Goal: Information Seeking & Learning: Learn about a topic

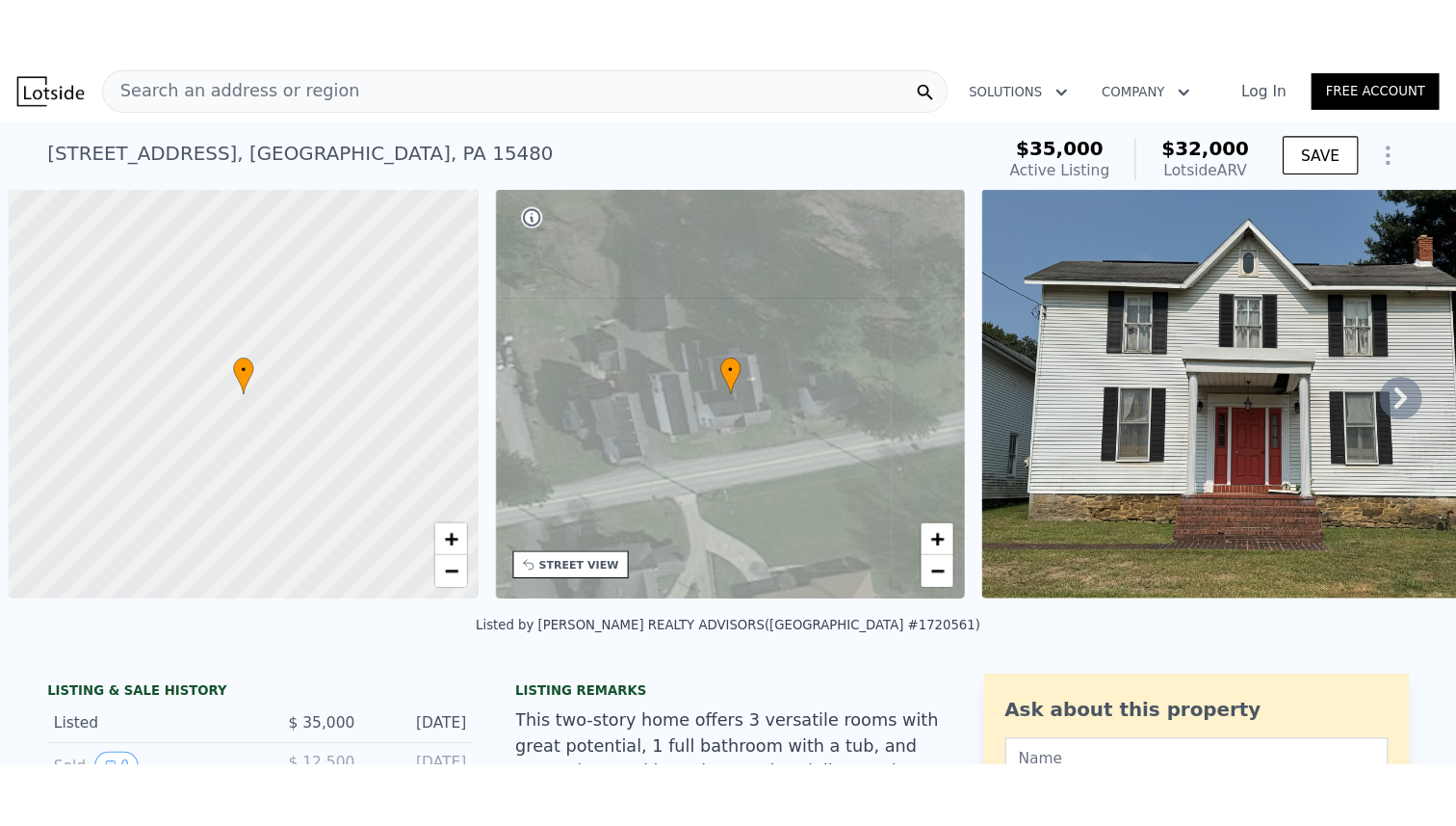
scroll to position [0, 8]
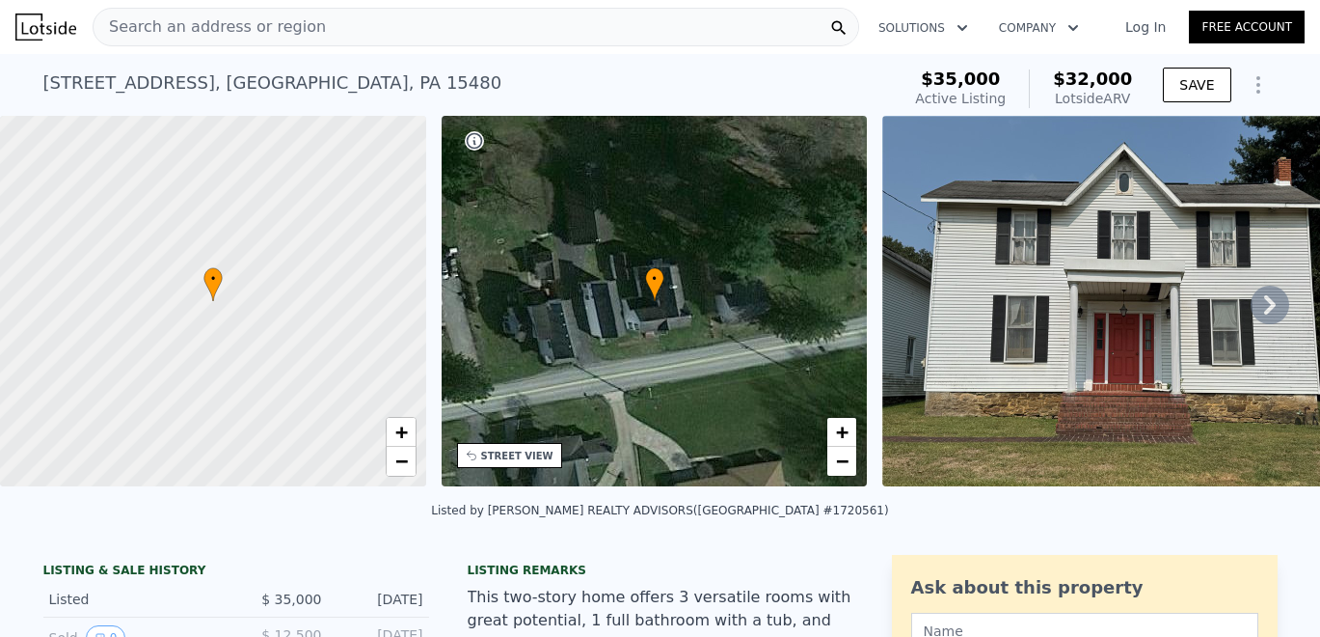
click at [622, 21] on div "Search an address or region" at bounding box center [476, 27] width 767 height 39
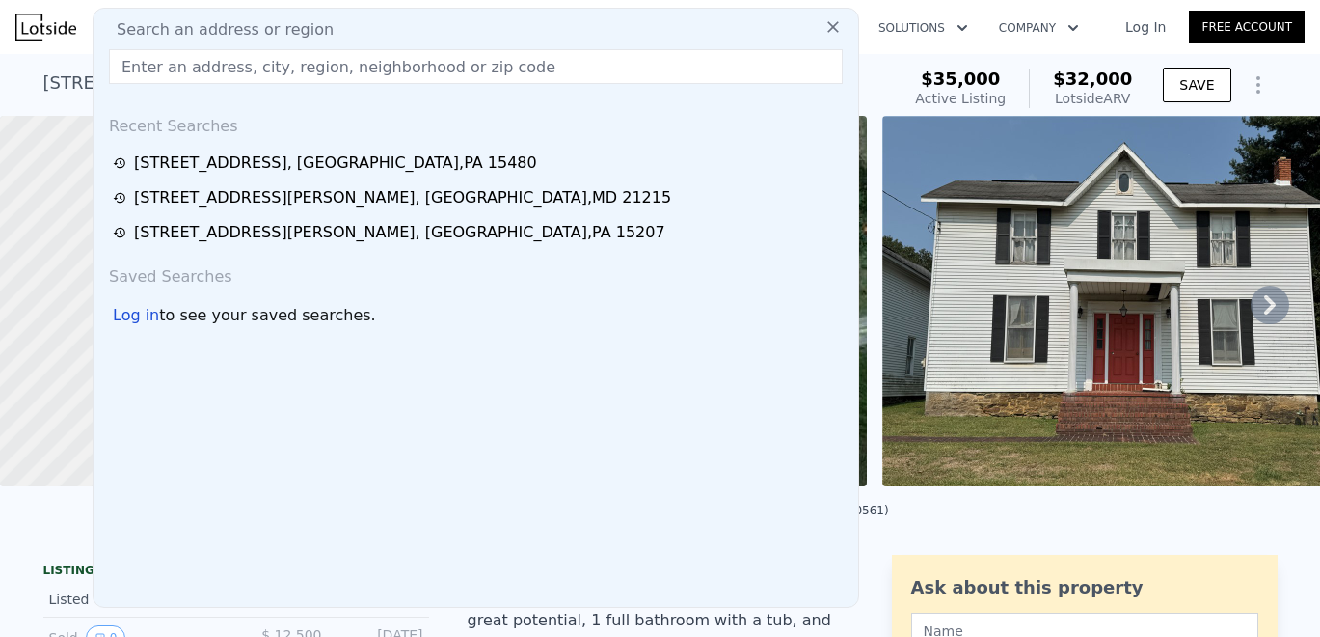
click at [511, 64] on input "text" at bounding box center [476, 66] width 734 height 35
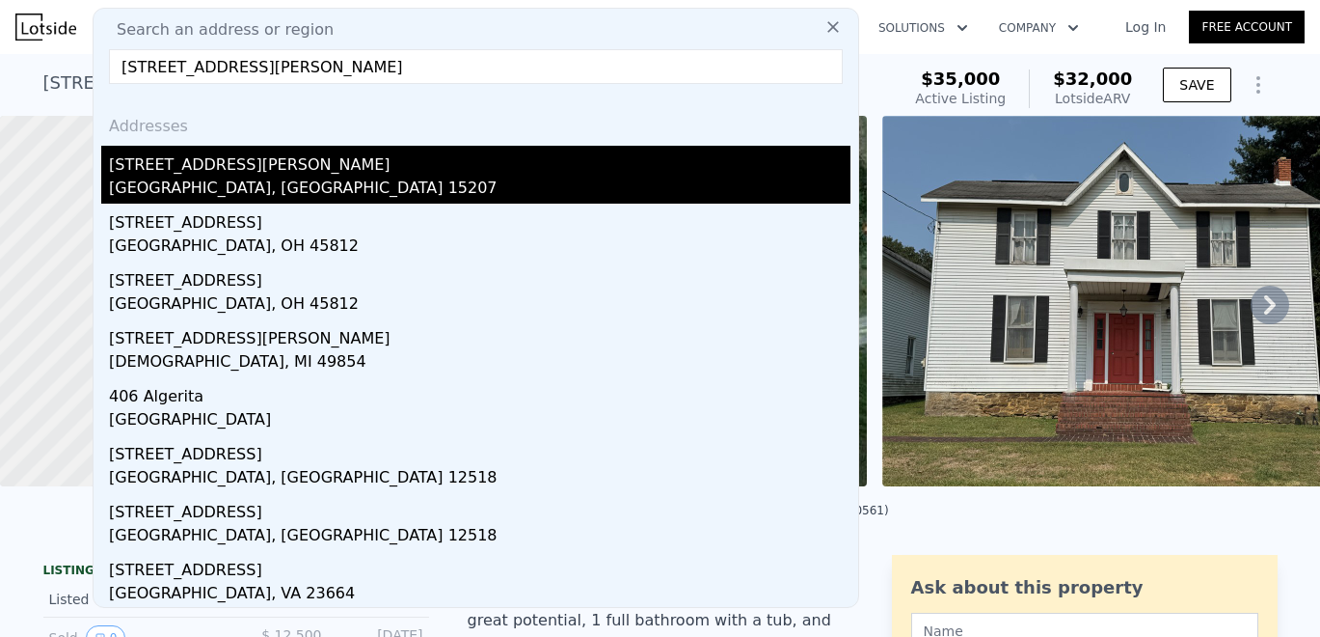
type input "[STREET_ADDRESS][PERSON_NAME]"
click at [278, 176] on div "[GEOGRAPHIC_DATA], [GEOGRAPHIC_DATA] 15207" at bounding box center [480, 189] width 742 height 27
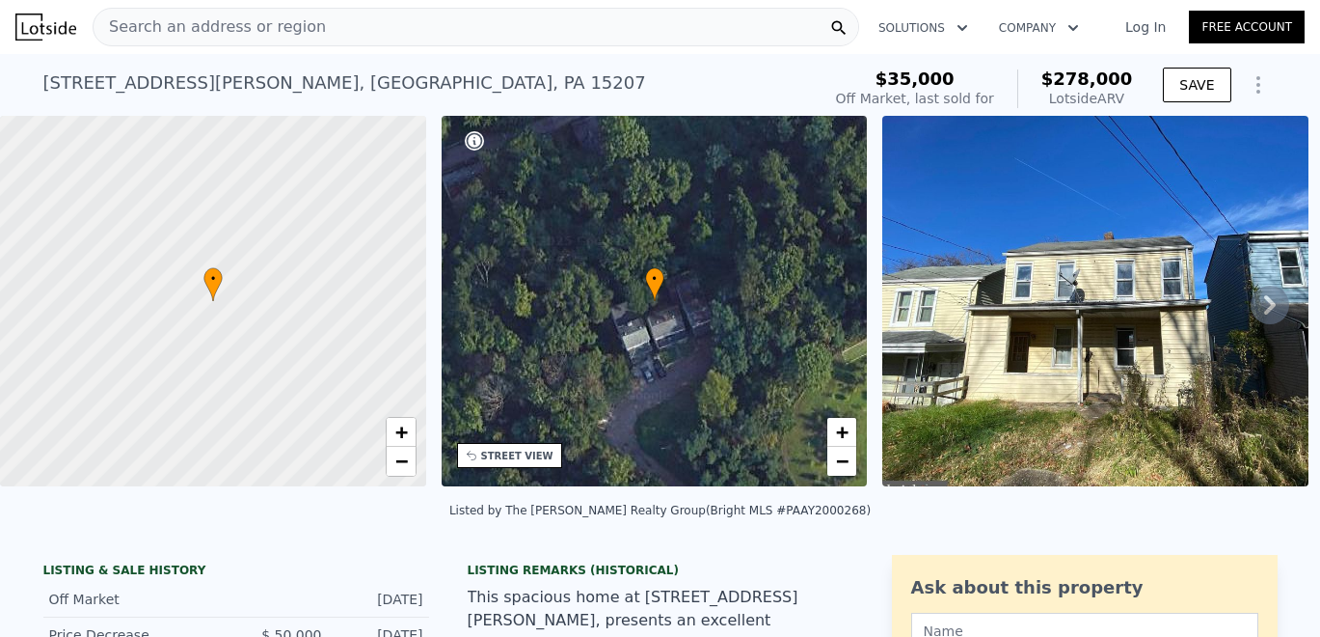
click at [154, 29] on span "Search an address or region" at bounding box center [210, 26] width 232 height 23
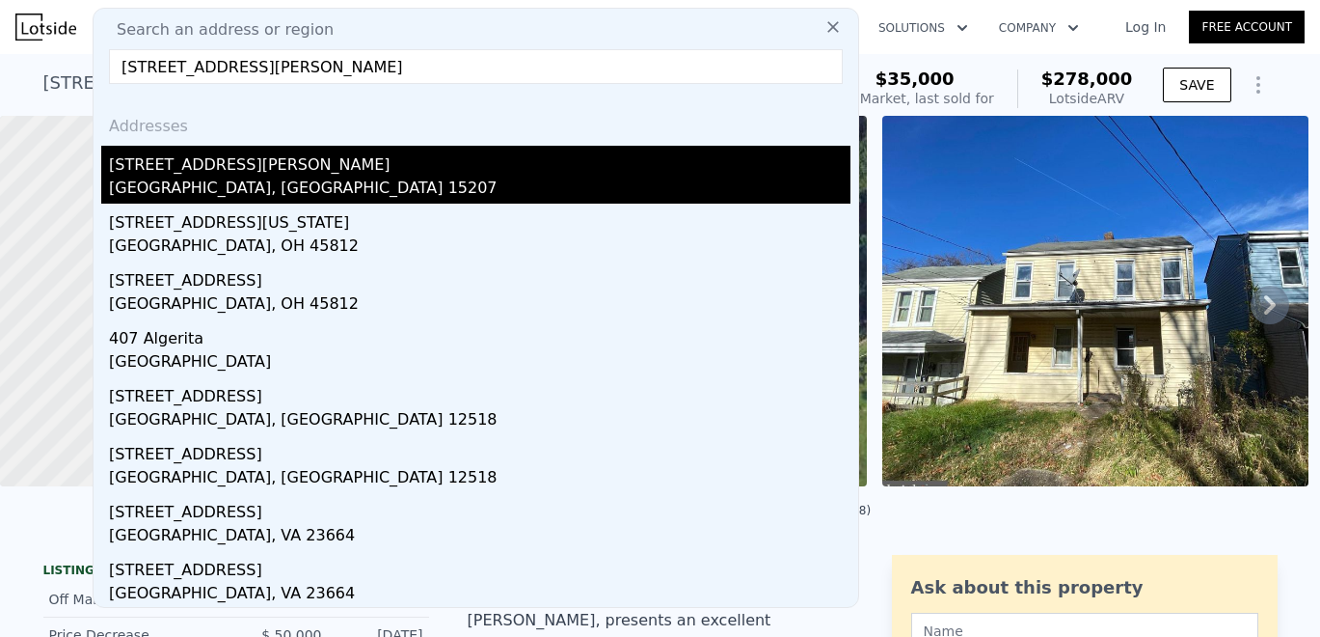
type input "[STREET_ADDRESS][PERSON_NAME]"
click at [221, 176] on div "[GEOGRAPHIC_DATA], [GEOGRAPHIC_DATA] 15207" at bounding box center [480, 189] width 742 height 27
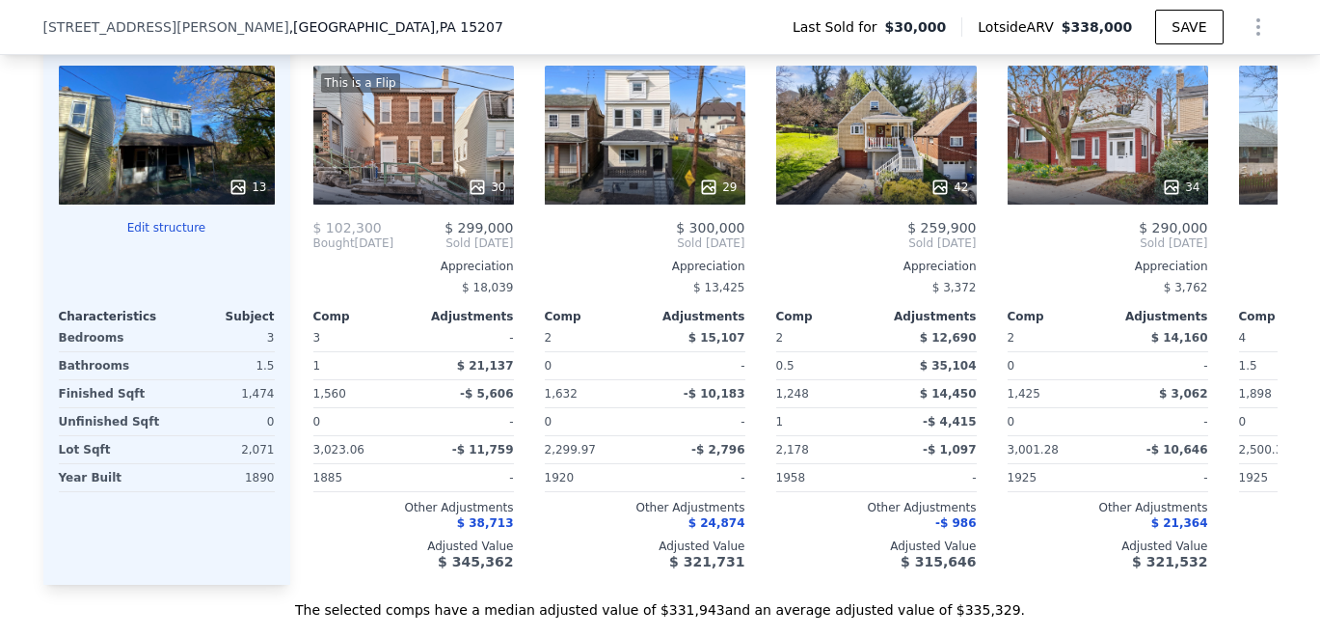
scroll to position [2162, 0]
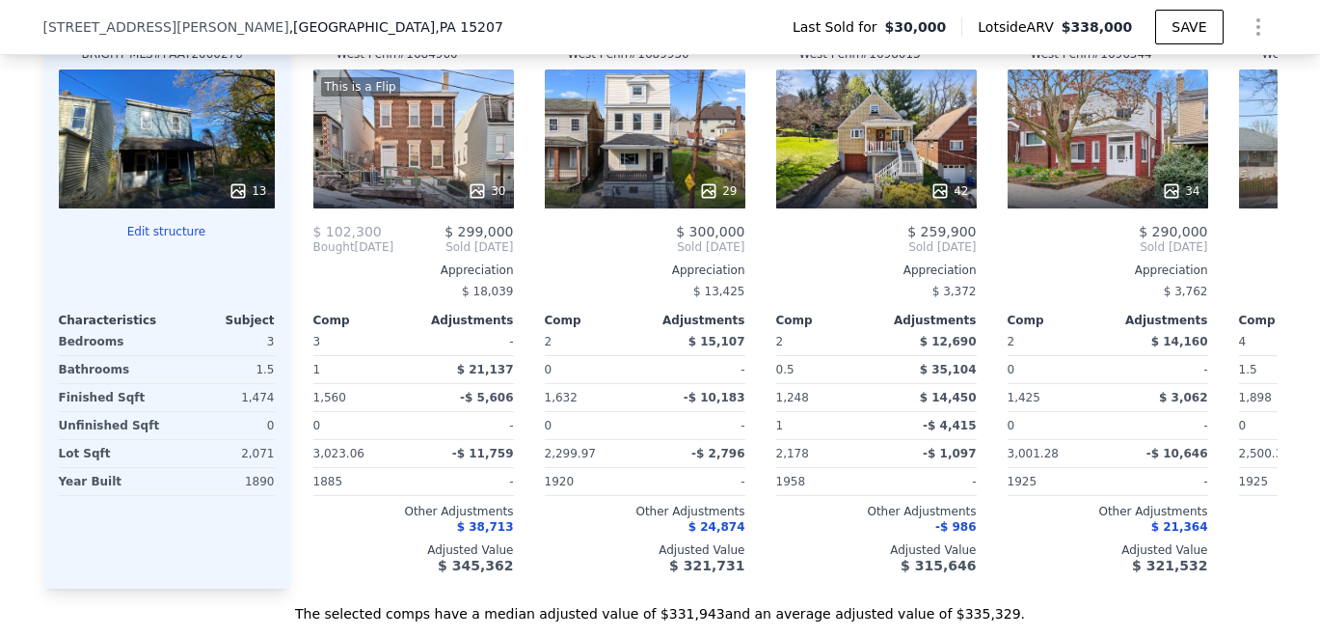
type input "3"
type input "888"
type input "1492"
type input "2000"
type input "3815.8559999999998"
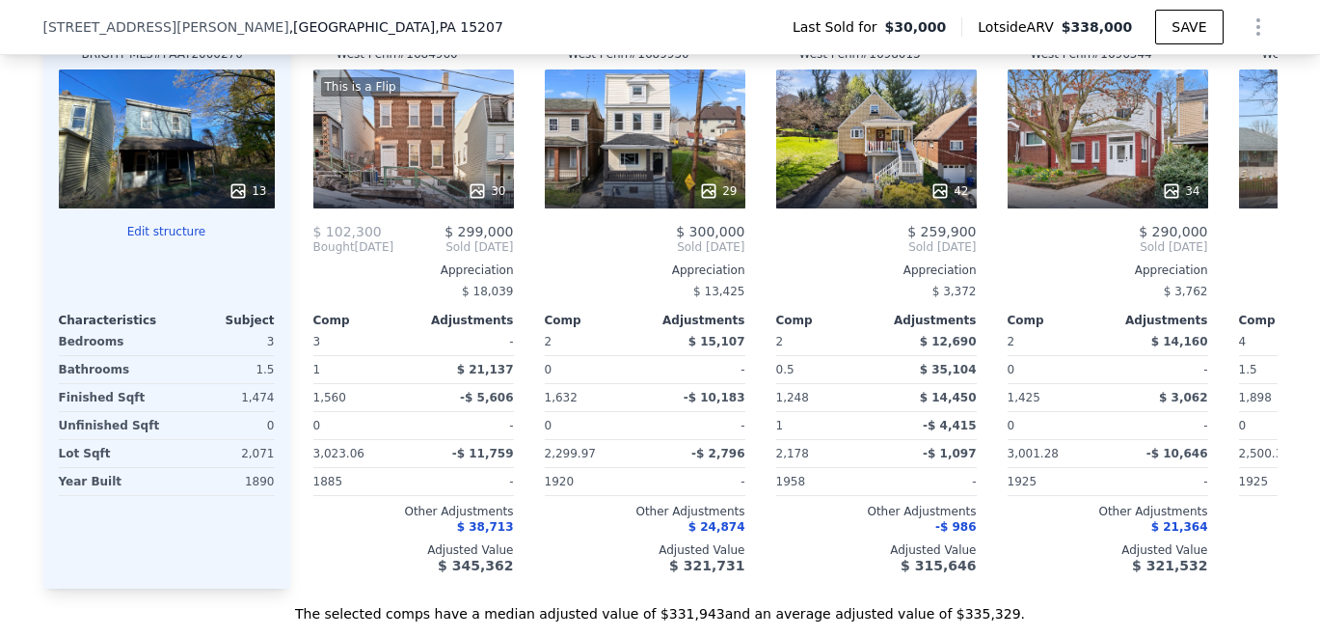
checkbox input "false"
checkbox input "true"
type input "$ 278,000"
type input "5"
type input "$ 205,167"
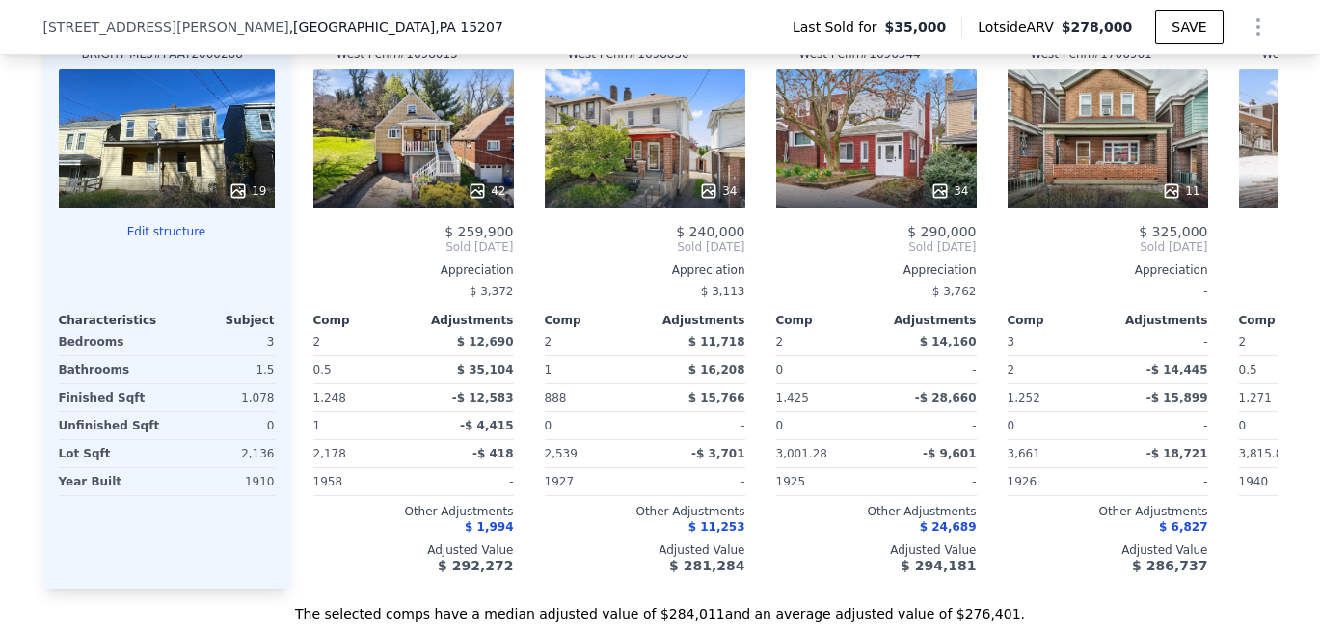
type input "4"
type input "1248"
type input "1898"
type input "2178"
type input "3661"
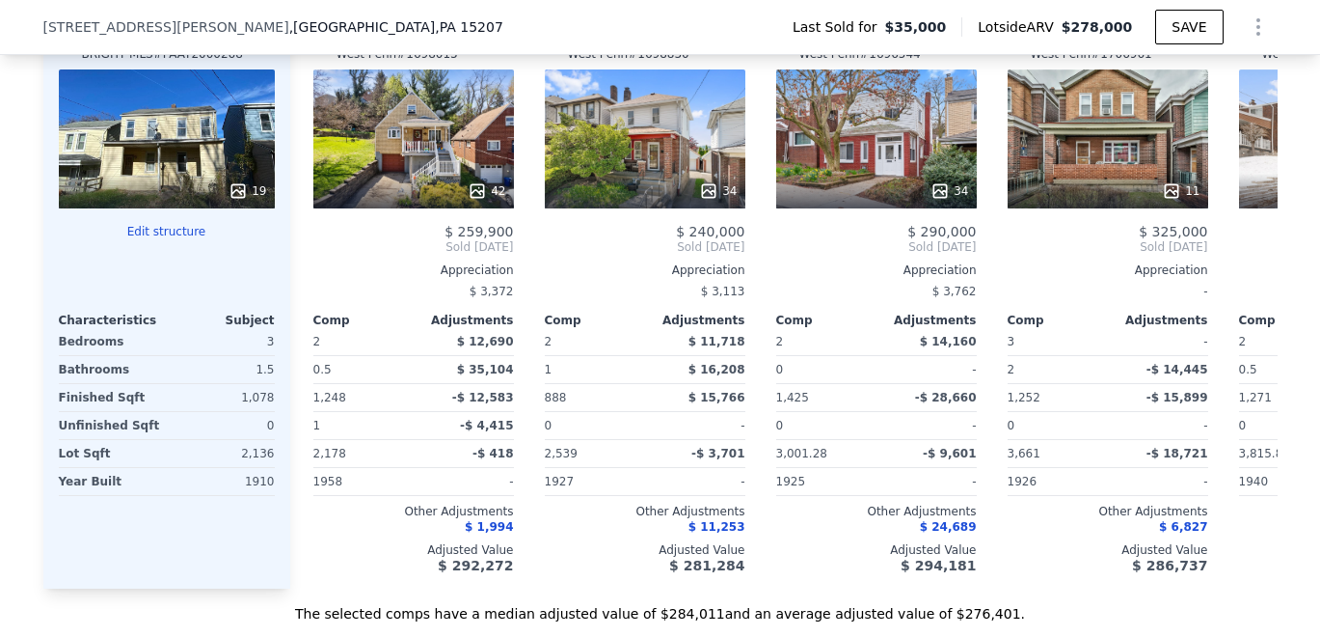
checkbox input "false"
type input "$ 338,000"
type input "6"
type input "$ 260,857"
checkbox input "true"
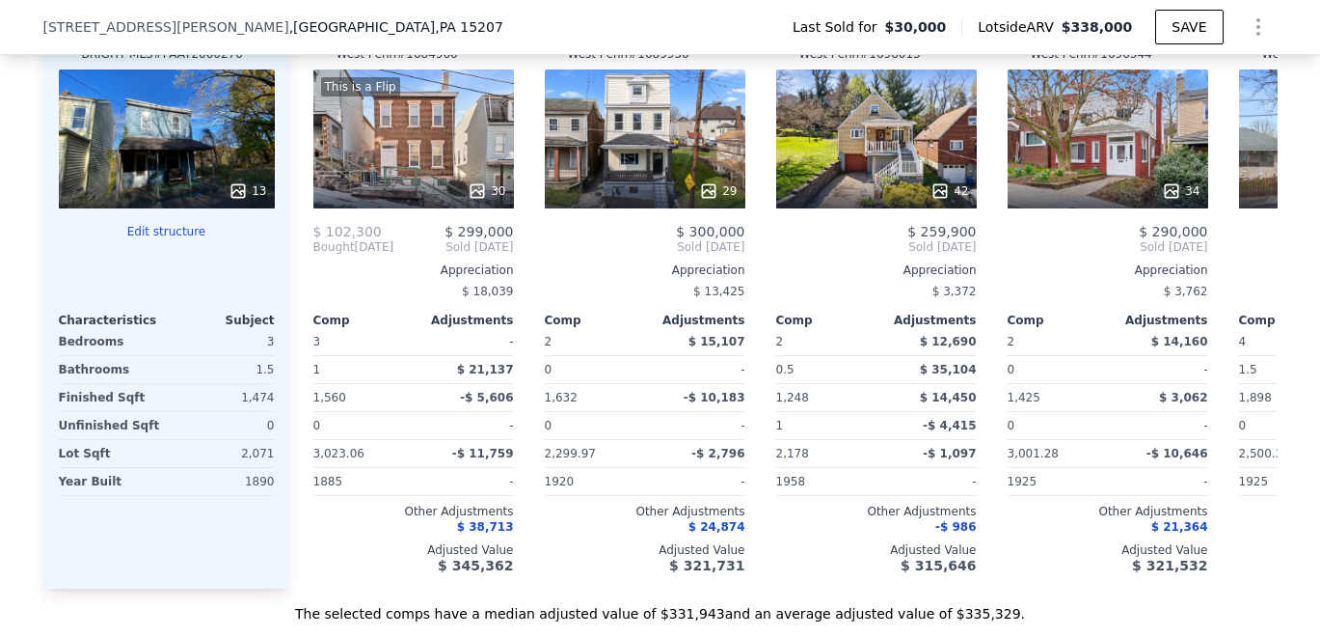
click at [224, 148] on div "13" at bounding box center [167, 138] width 216 height 139
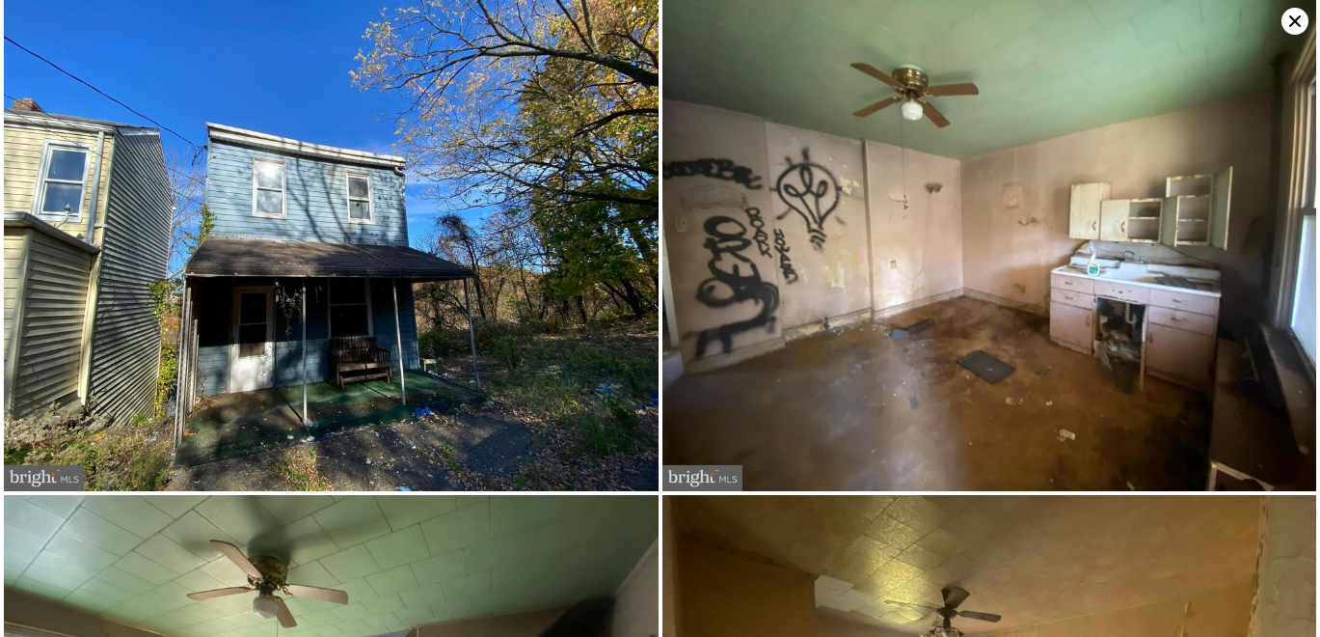
type input "3"
type input "888"
type input "1492"
type input "2000"
type input "3815.8559999999998"
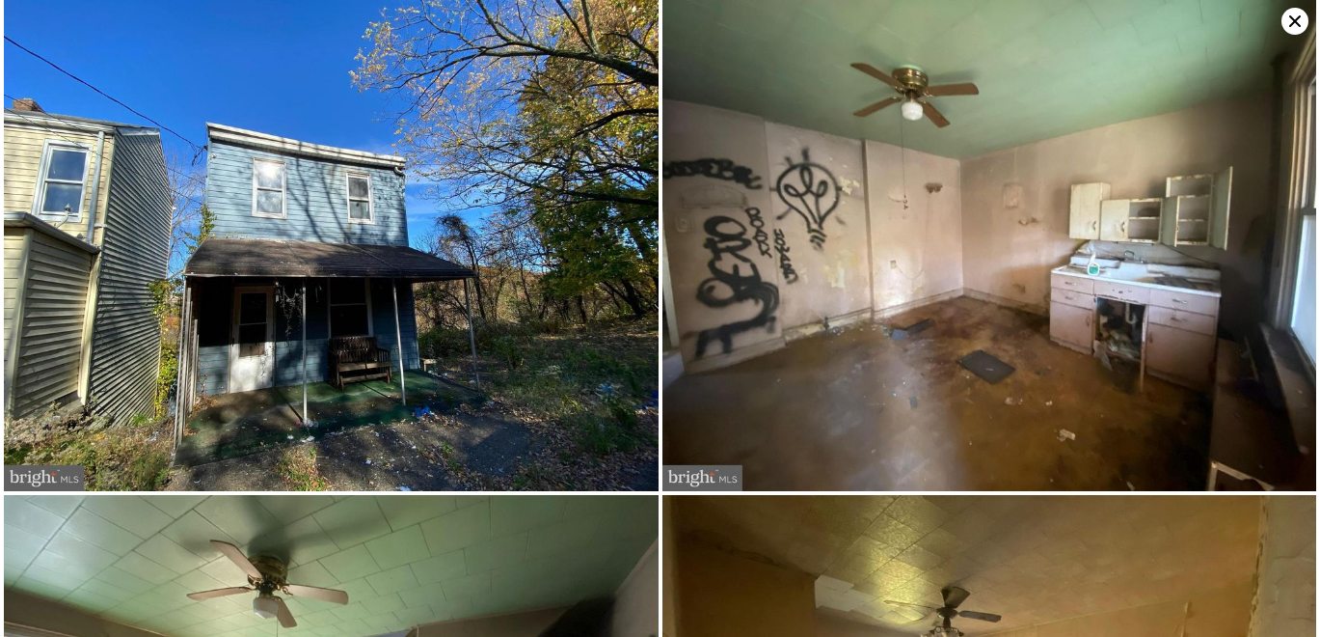
type input "$ 278,000"
type input "5"
type input "$ 205,167"
checkbox input "false"
checkbox input "true"
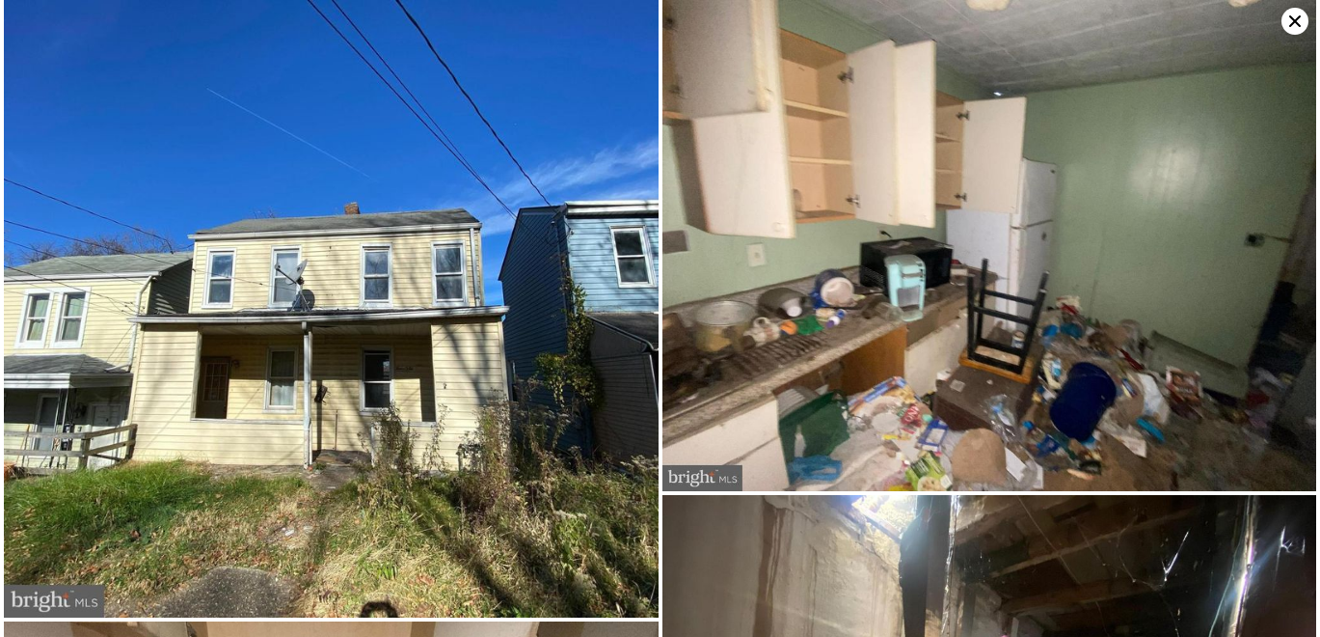
type input "4"
type input "1248"
type input "1898"
type input "2178"
type input "3661"
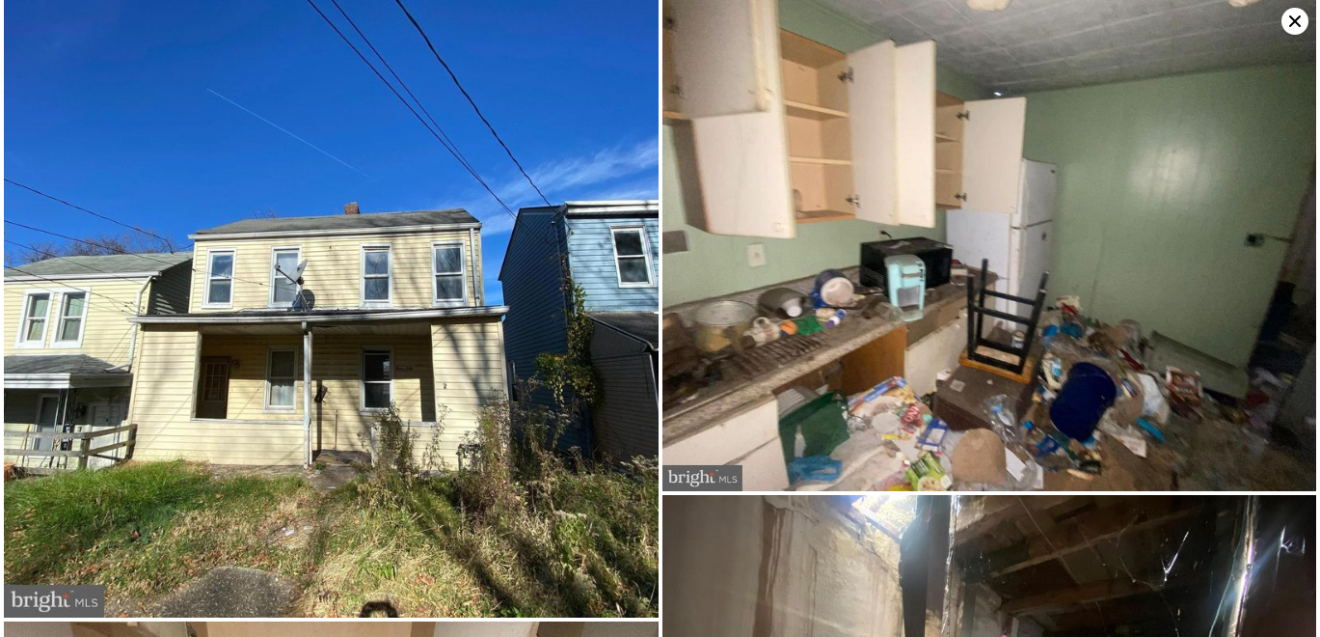
type input "$ 338,000"
type input "6"
type input "$ 260,857"
checkbox input "false"
checkbox input "true"
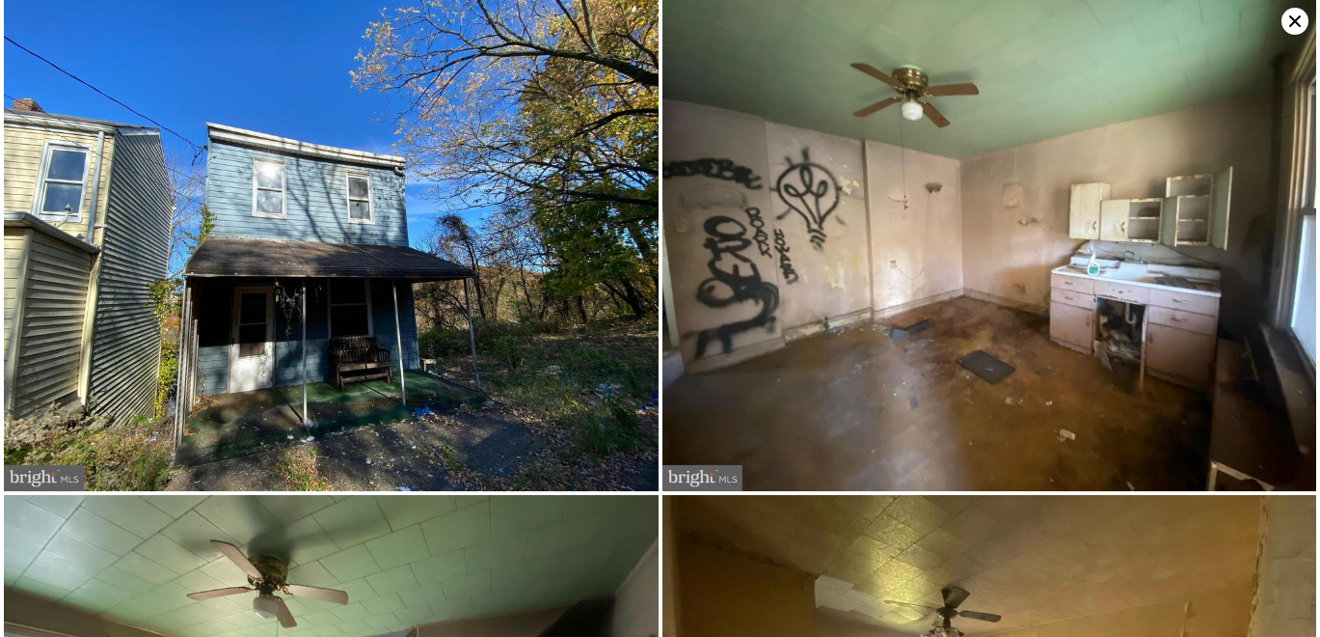
type input "3"
type input "888"
type input "1492"
type input "2000"
type input "3815.8559999999998"
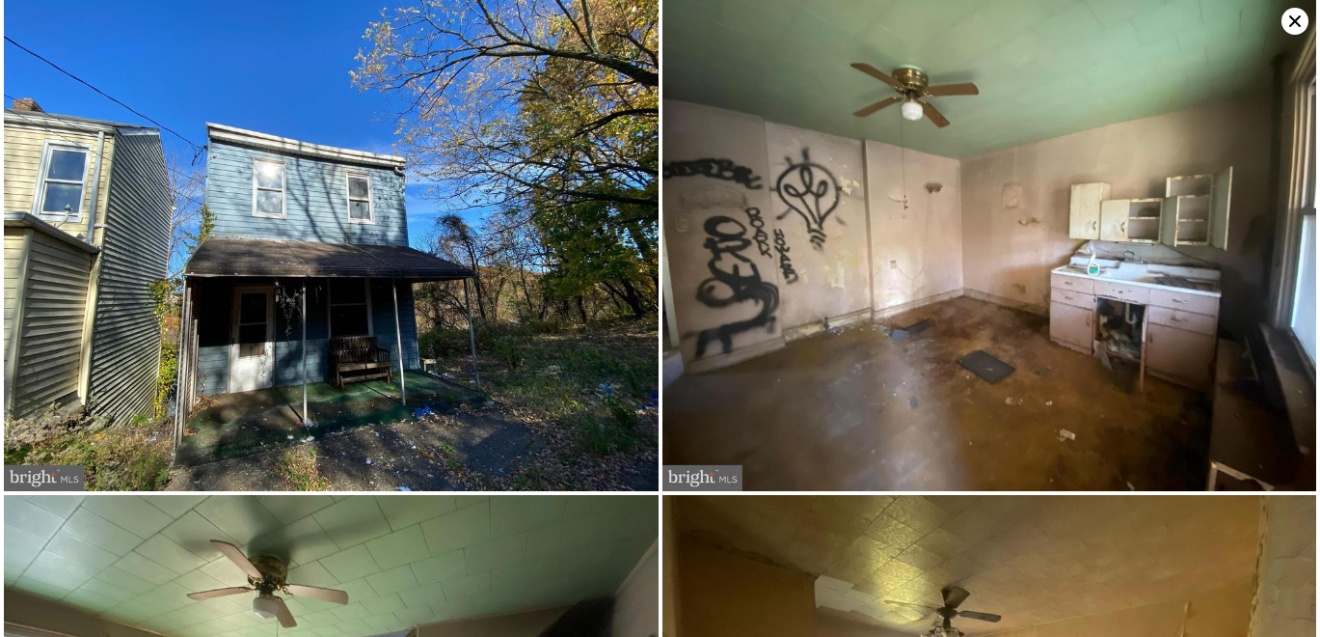
type input "$ 278,000"
type input "5"
type input "$ 205,167"
checkbox input "false"
checkbox input "true"
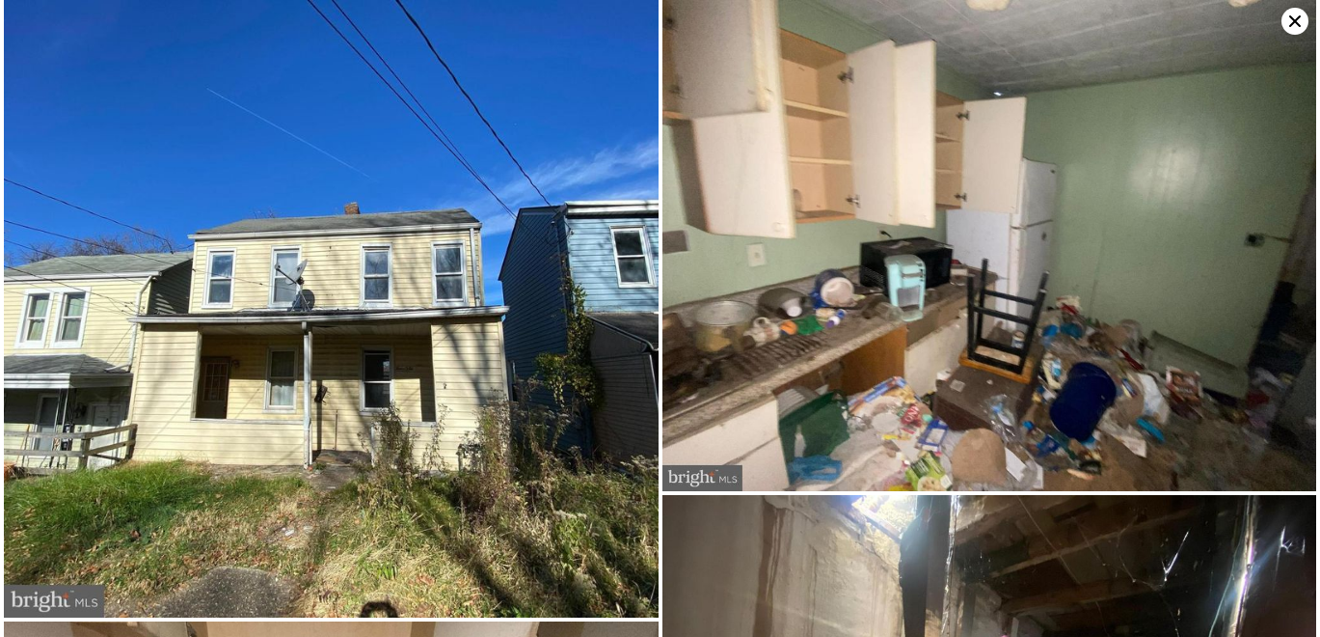
type input "4"
type input "1248"
type input "1898"
type input "2178"
type input "3661"
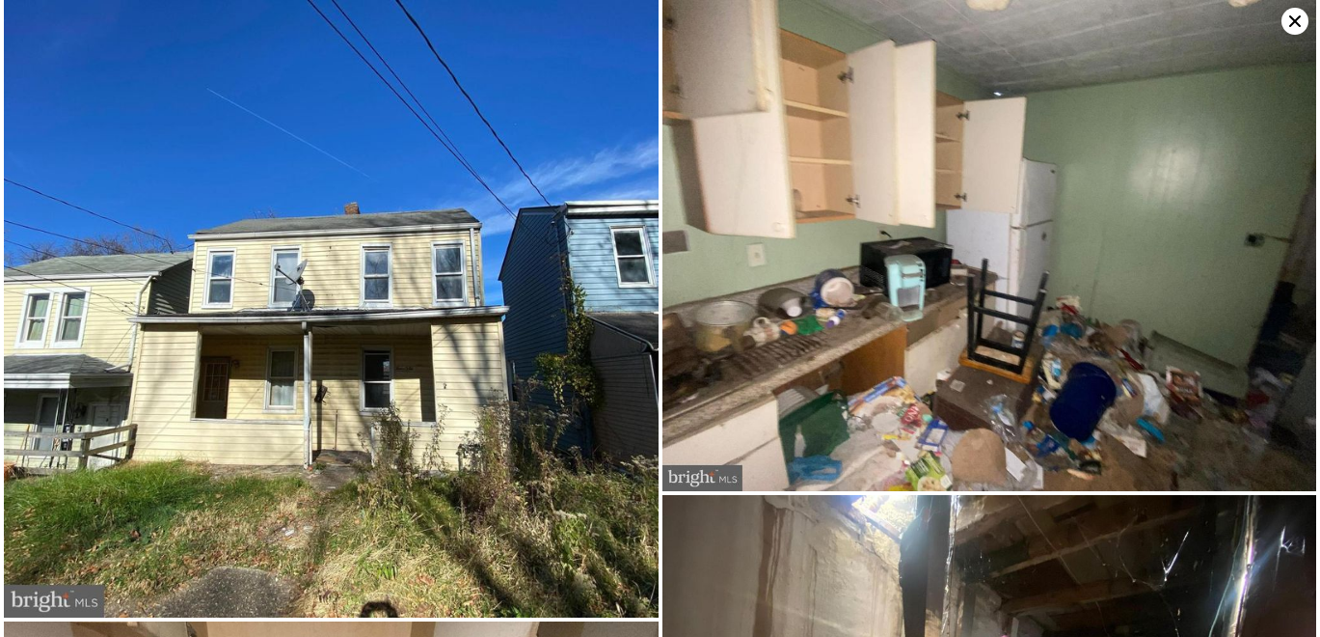
type input "$ 338,000"
type input "6"
type input "$ 260,857"
checkbox input "false"
checkbox input "true"
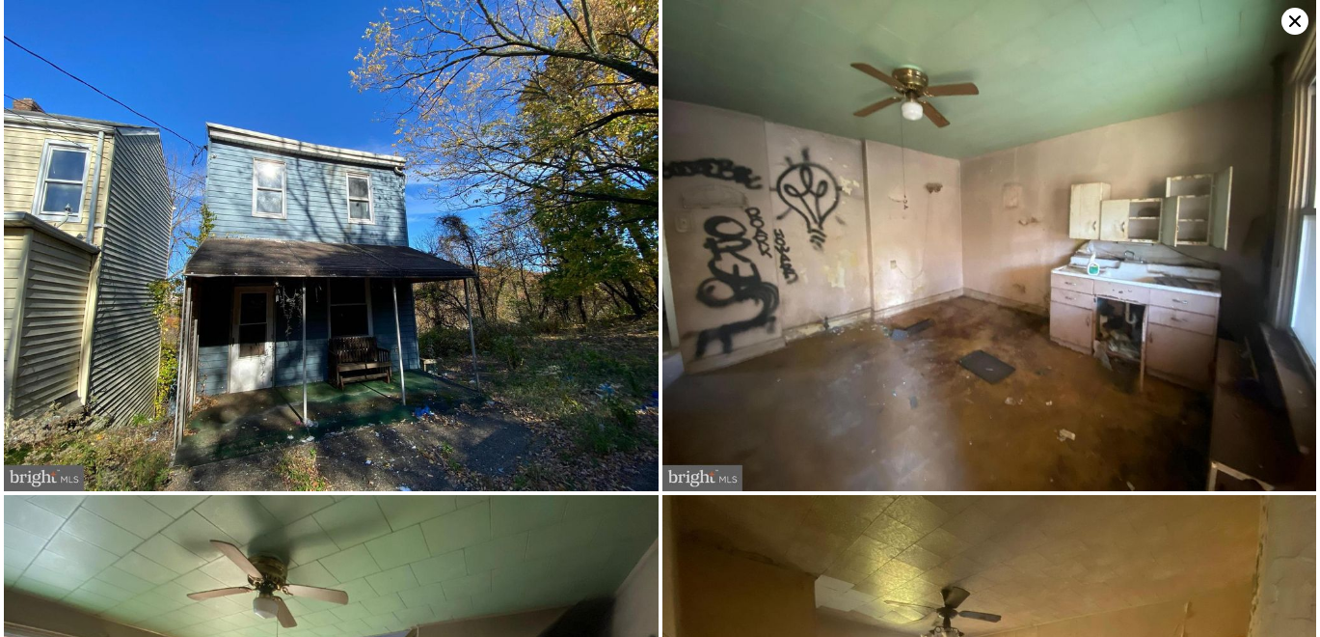
type input "3"
type input "888"
type input "1492"
type input "2000"
type input "3815.8559999999998"
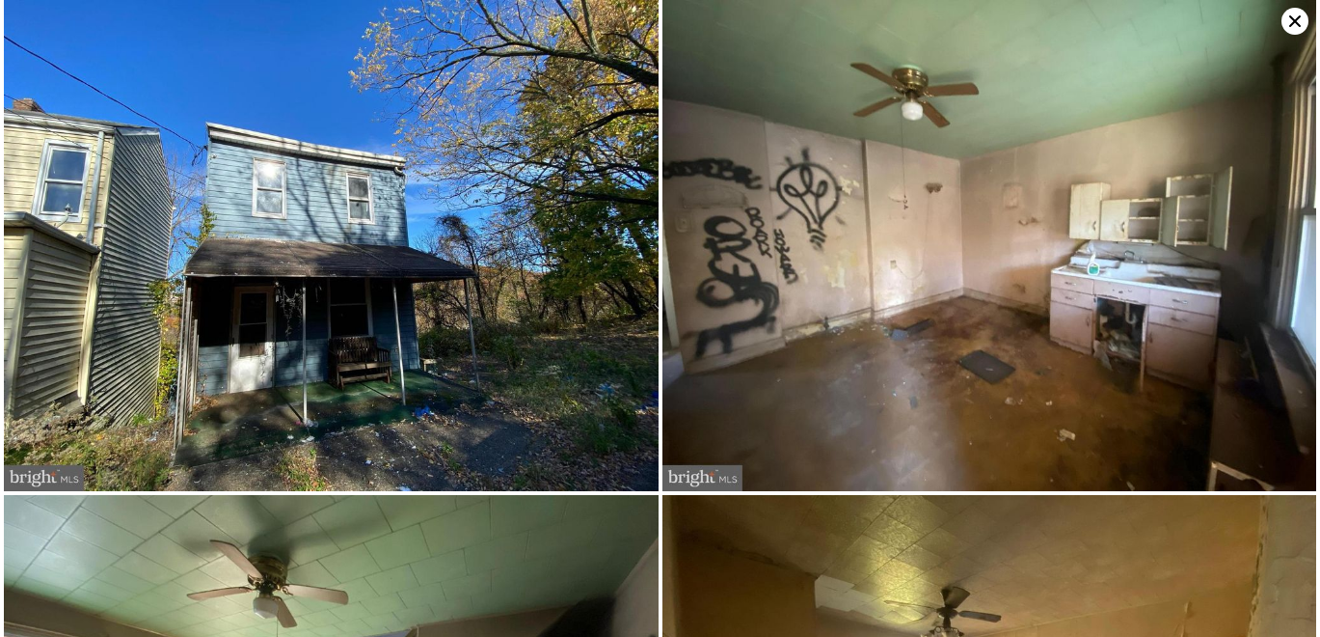
type input "$ 278,000"
type input "5"
type input "$ 205,167"
checkbox input "false"
checkbox input "true"
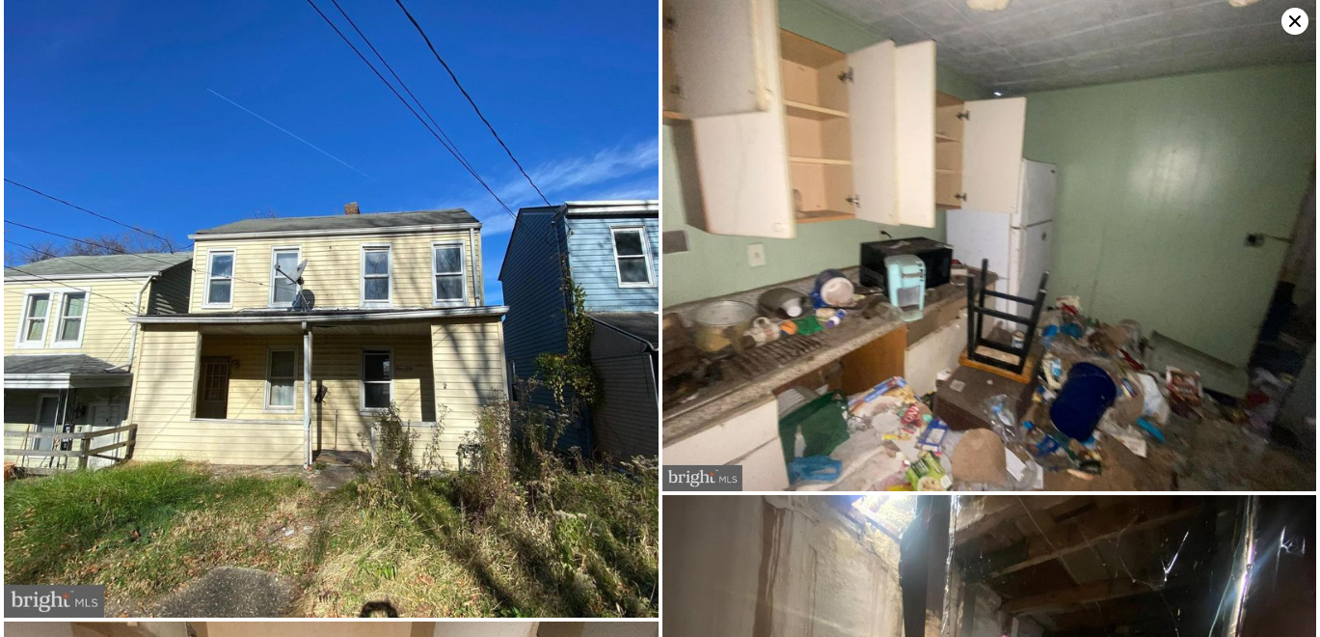
type input "4"
type input "1248"
type input "1898"
type input "2178"
type input "3661"
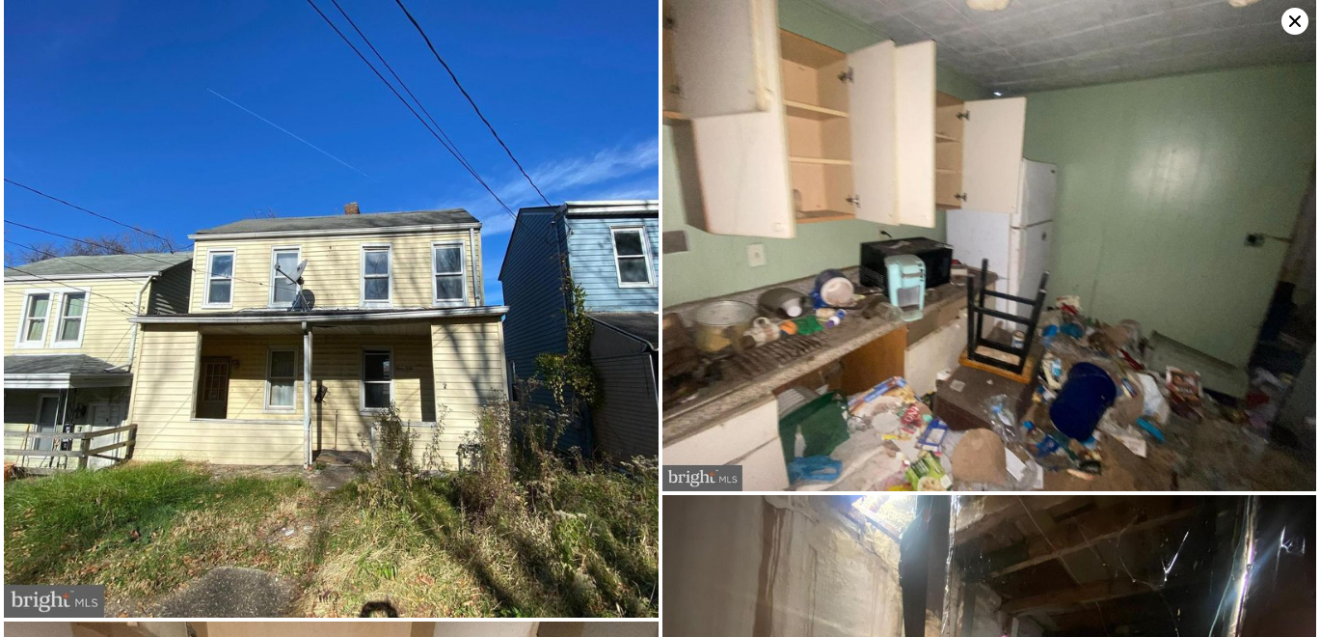
type input "$ 338,000"
type input "6"
type input "$ 260,857"
checkbox input "false"
checkbox input "true"
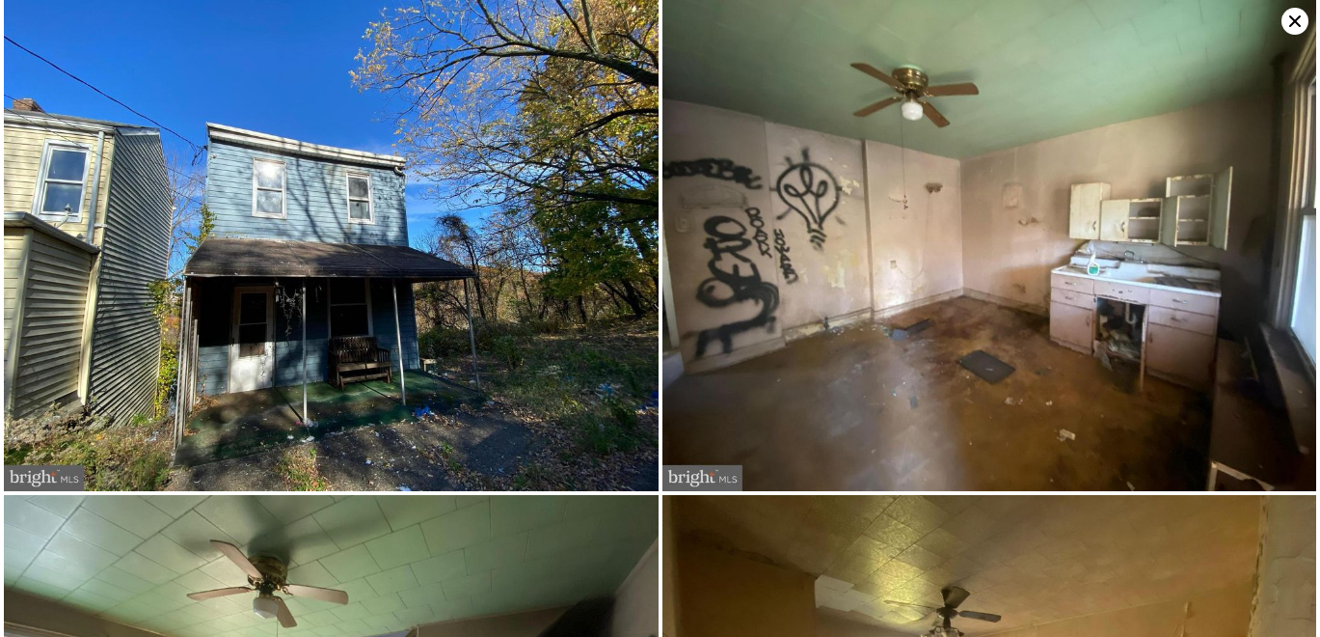
click at [313, 129] on img at bounding box center [331, 245] width 655 height 491
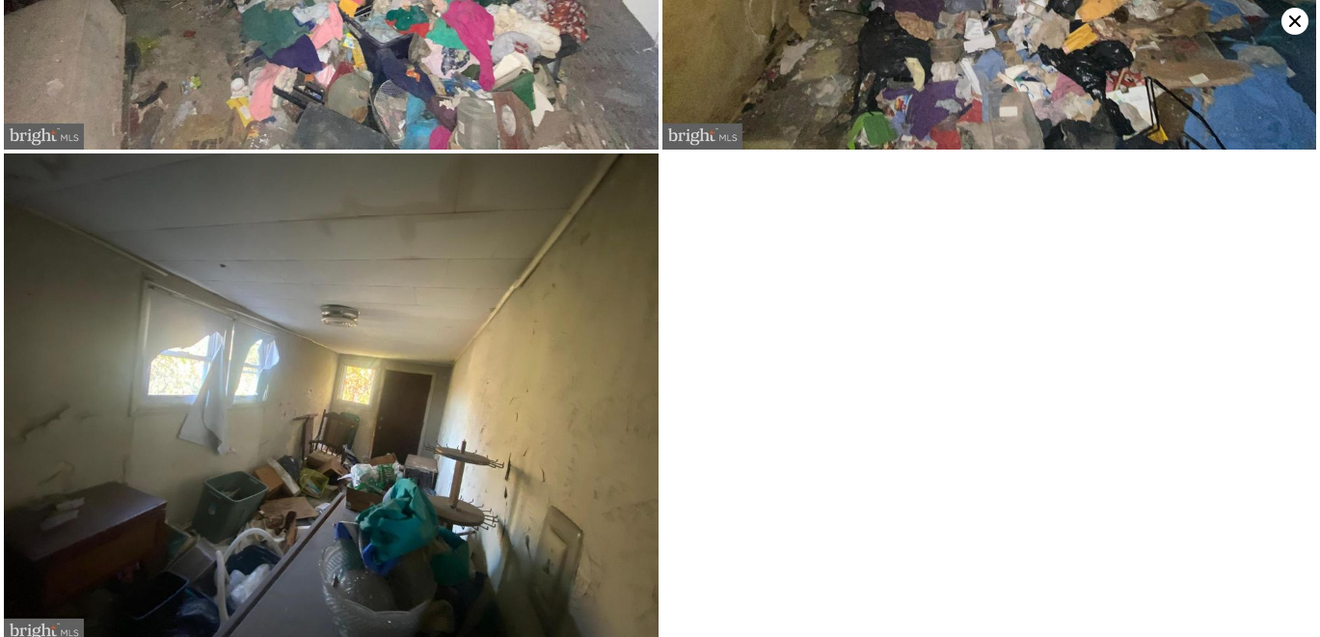
scroll to position [2822, 0]
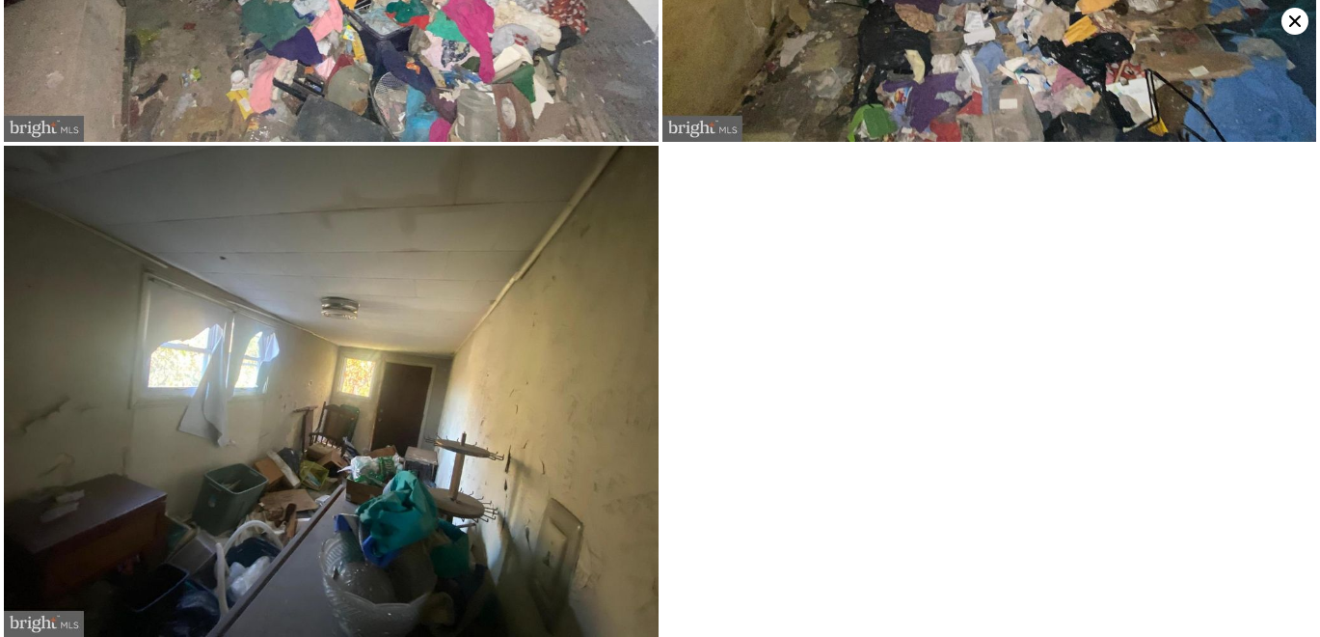
type input "3"
type input "888"
type input "1492"
type input "2000"
type input "3815.8559999999998"
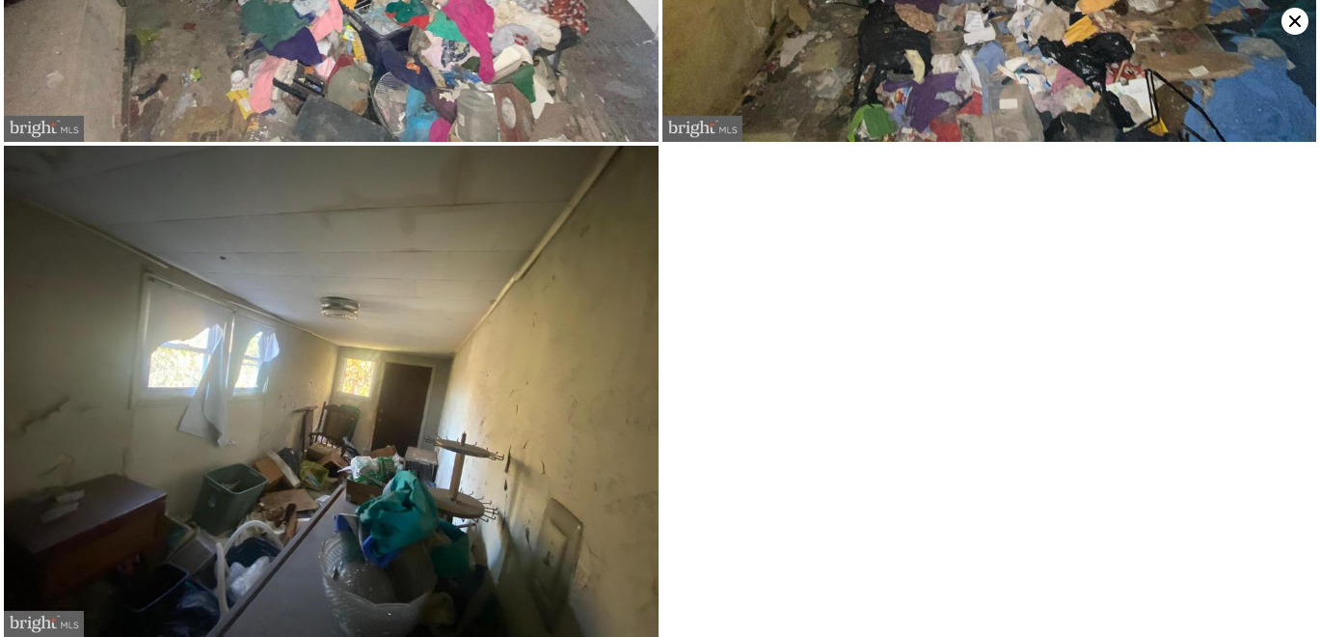
type input "$ 278,000"
type input "5"
type input "$ 205,167"
checkbox input "false"
checkbox input "true"
